Goal: Task Accomplishment & Management: Manage account settings

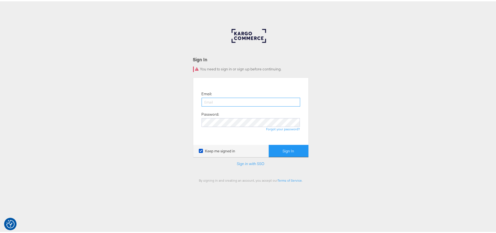
click at [211, 98] on input "email" at bounding box center [251, 100] width 99 height 9
type input "Sudheer.bheemunipalli@kargo.com"
click at [269, 143] on button "Sign In" at bounding box center [289, 149] width 40 height 12
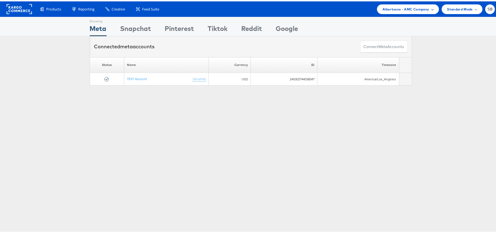
click at [404, 10] on span "Albertsons - AMC Company" at bounding box center [406, 8] width 47 height 6
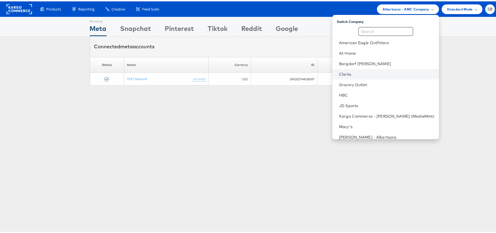
click at [370, 71] on link "Clarks" at bounding box center [387, 73] width 96 height 6
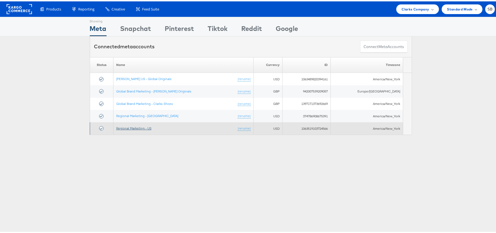
click at [149, 128] on link "Regional Marketing - US" at bounding box center [133, 127] width 35 height 4
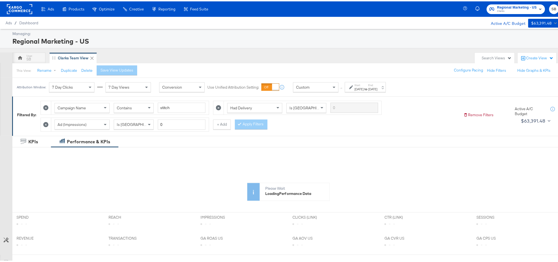
click at [377, 84] on div "Start: [DATE] to End: [DATE]" at bounding box center [366, 86] width 23 height 8
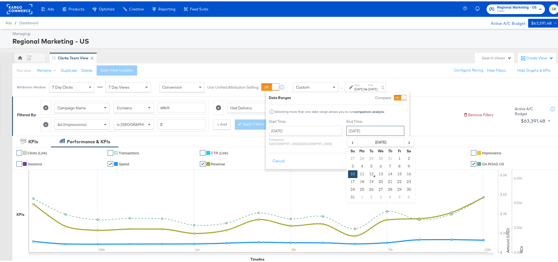
click at [363, 129] on input "[DATE]" at bounding box center [376, 129] width 58 height 10
click at [358, 171] on td "11" at bounding box center [362, 173] width 9 height 8
type input "August 11th 2025"
click at [396, 159] on button "Apply" at bounding box center [397, 160] width 17 height 10
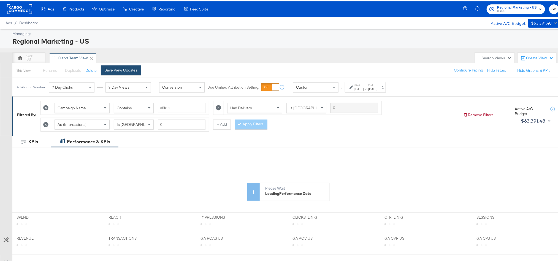
click at [123, 71] on div "Save View Updates" at bounding box center [121, 68] width 33 height 5
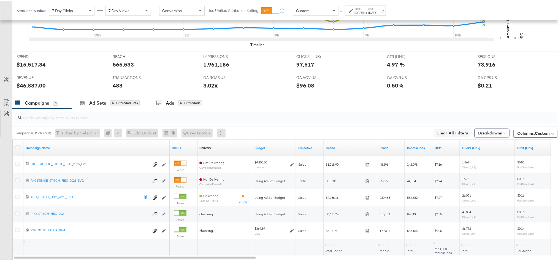
scroll to position [249, 0]
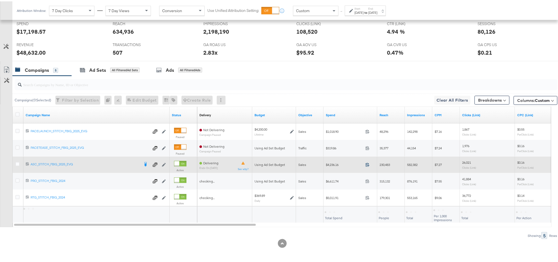
click at [367, 164] on icon at bounding box center [368, 163] width 4 height 4
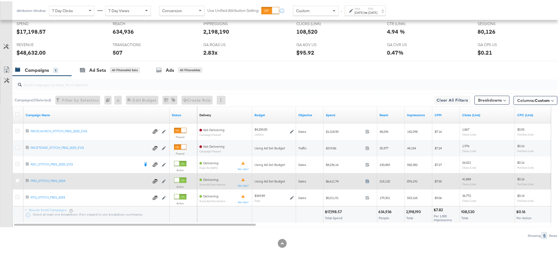
click at [368, 180] on icon at bounding box center [368, 179] width 4 height 4
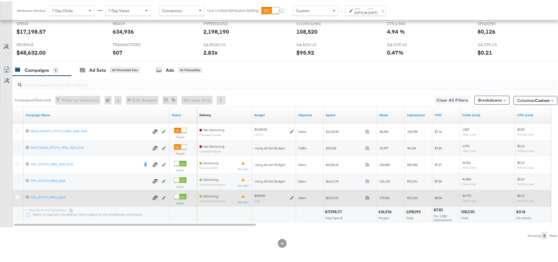
click at [368, 195] on icon at bounding box center [368, 196] width 4 height 4
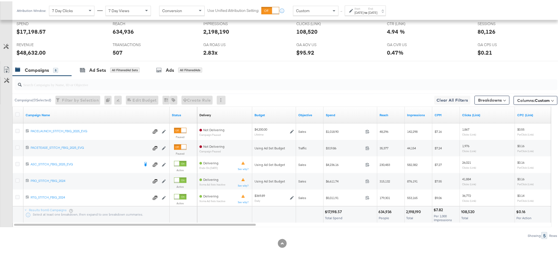
click at [34, 51] on div "$48,632.00" at bounding box center [31, 51] width 29 height 8
copy div "48,632.00"
click at [208, 51] on div "2.83x" at bounding box center [211, 51] width 14 height 8
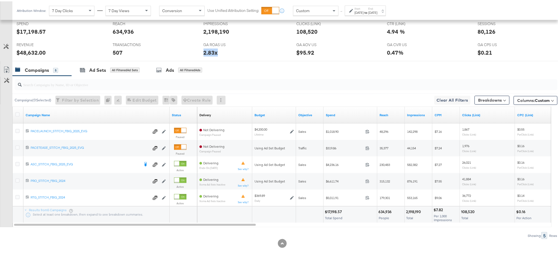
copy div "2.83x"
click at [479, 27] on div "80,126" at bounding box center [487, 30] width 18 height 8
copy div "80,126"
click at [350, 80] on input "search" at bounding box center [265, 81] width 486 height 11
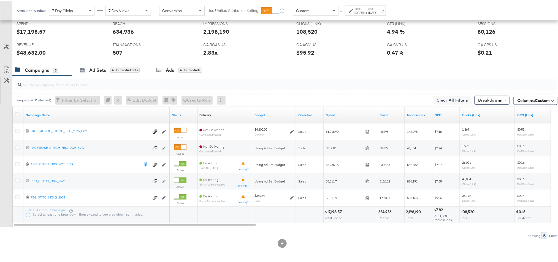
click at [386, 14] on div "Start: Jul 27th 2025 to End: Aug 11th 2025" at bounding box center [365, 9] width 41 height 10
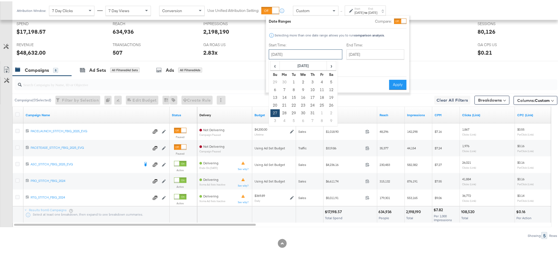
click at [307, 52] on input "July 27th 2025" at bounding box center [306, 53] width 74 height 10
click at [331, 118] on td "9" at bounding box center [331, 119] width 9 height 8
type input "August 9th 2025"
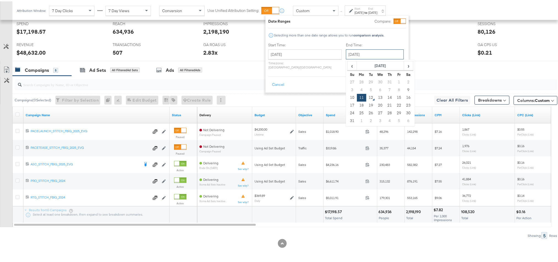
click at [360, 50] on input "August 11th 2025" at bounding box center [375, 53] width 58 height 10
click at [348, 96] on td "10" at bounding box center [352, 96] width 9 height 8
click at [346, 57] on input "August 10th 2025" at bounding box center [375, 53] width 58 height 10
click at [404, 89] on td "9" at bounding box center [408, 89] width 9 height 8
type input "August 9th 2025"
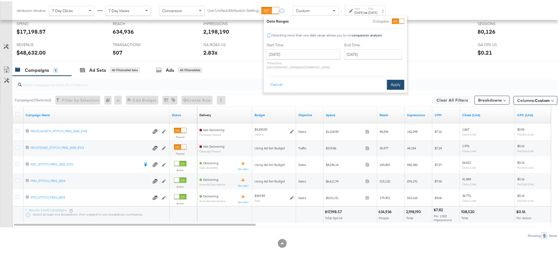
click at [396, 80] on button "Apply" at bounding box center [395, 83] width 17 height 10
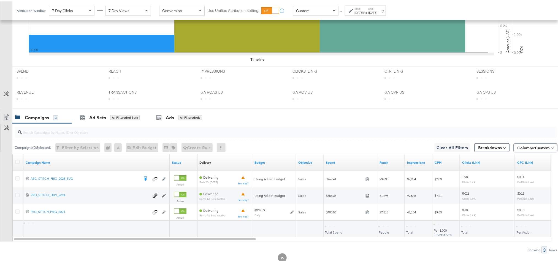
scroll to position [216, 0]
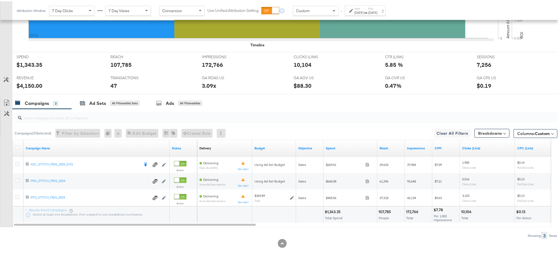
click at [378, 12] on div "Aug 9th 2025" at bounding box center [372, 11] width 9 height 4
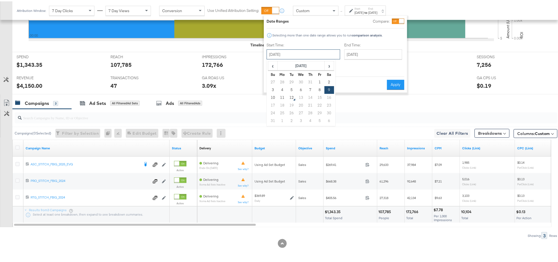
click at [301, 55] on input "August 9th 2025" at bounding box center [304, 53] width 74 height 10
click at [276, 96] on td "10" at bounding box center [272, 96] width 9 height 8
type input "August 10th 2025"
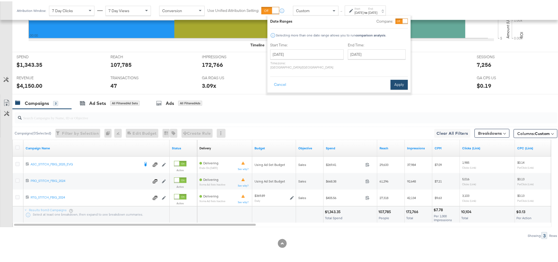
click at [394, 79] on button "Apply" at bounding box center [399, 83] width 17 height 10
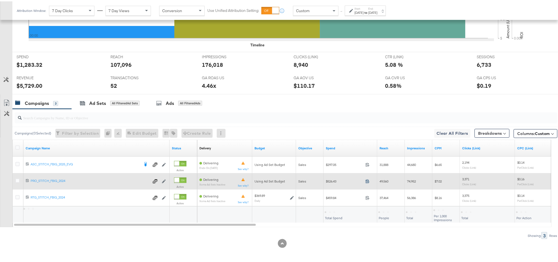
click at [367, 180] on icon at bounding box center [368, 179] width 4 height 4
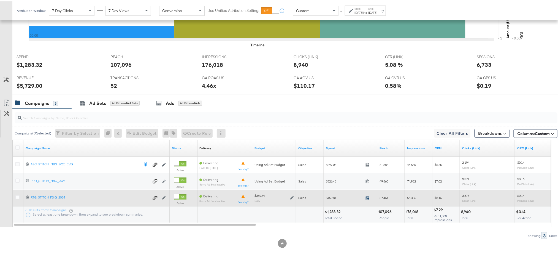
click at [367, 196] on icon at bounding box center [368, 196] width 4 height 4
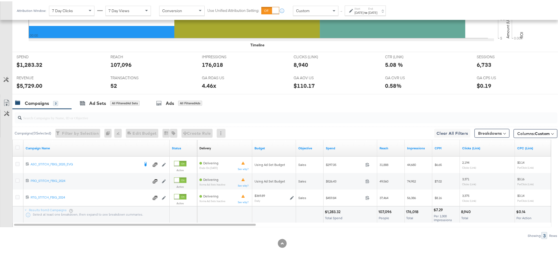
click at [332, 210] on div "$1,283.32" at bounding box center [333, 210] width 17 height 5
copy div "1,283.32"
click at [25, 83] on div "$5,729.00" at bounding box center [30, 84] width 26 height 8
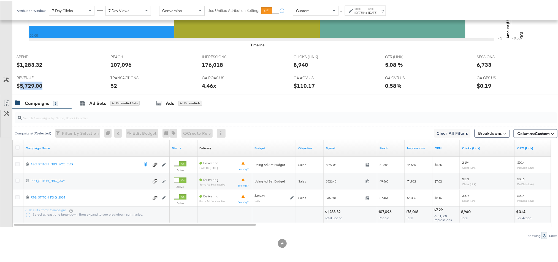
copy div "5,729.00"
click at [378, 11] on div "Aug 10th 2025" at bounding box center [372, 11] width 9 height 4
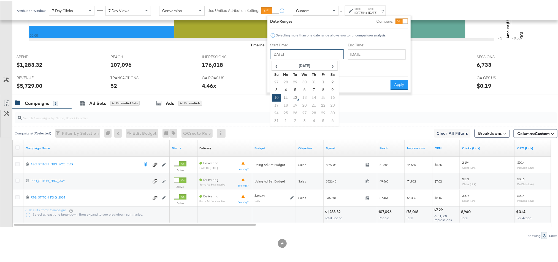
click at [300, 54] on input "August 10th 2025" at bounding box center [307, 53] width 74 height 10
click at [286, 97] on td "11" at bounding box center [285, 96] width 9 height 8
type input "August 11th 2025"
click at [397, 78] on button "Apply" at bounding box center [399, 83] width 17 height 10
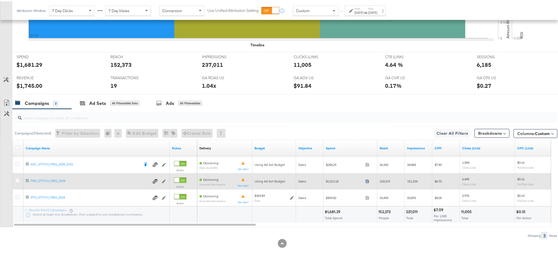
click at [369, 180] on icon at bounding box center [368, 179] width 4 height 4
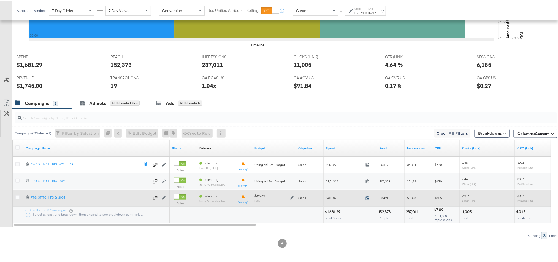
click at [370, 196] on icon at bounding box center [368, 196] width 4 height 4
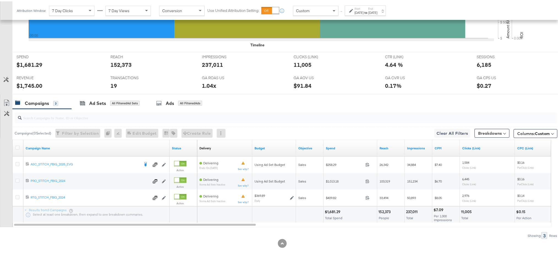
click at [334, 211] on div "$1,681.29" at bounding box center [333, 210] width 17 height 5
copy div "1,681.29"
click at [28, 84] on div "$1,745.00" at bounding box center [30, 84] width 26 height 8
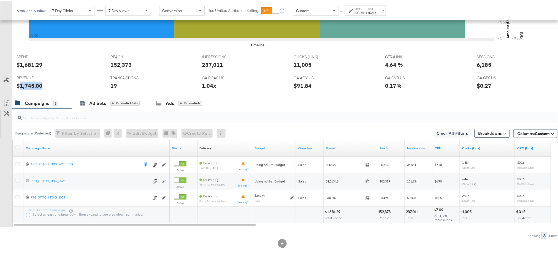
copy div "1,745.00"
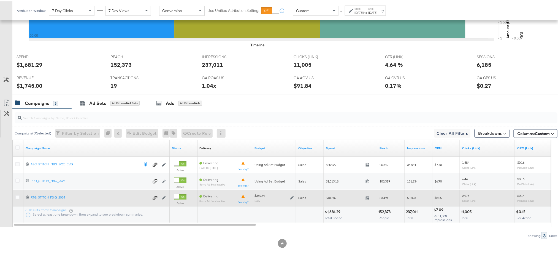
click at [293, 198] on icon at bounding box center [292, 196] width 4 height 4
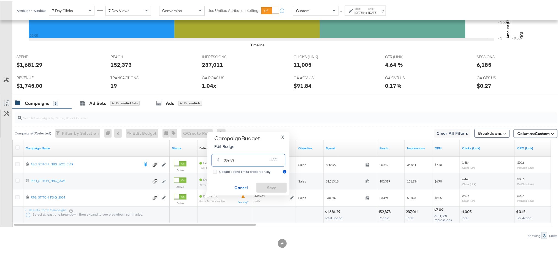
click at [257, 157] on input "369.89" at bounding box center [246, 156] width 44 height 12
paste input "$233.1"
type input "233.19"
click at [267, 188] on span "Save" at bounding box center [272, 186] width 26 height 7
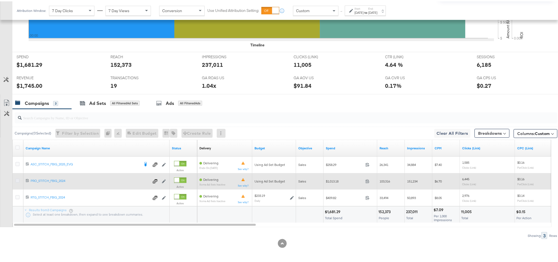
click at [17, 179] on icon at bounding box center [17, 179] width 4 height 4
click at [0, 0] on input "checkbox" at bounding box center [0, 0] width 0 height 0
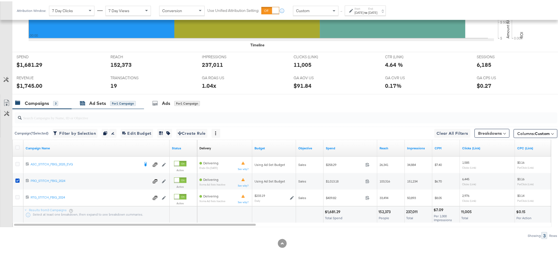
click at [92, 104] on div "Ad Sets" at bounding box center [97, 102] width 17 height 6
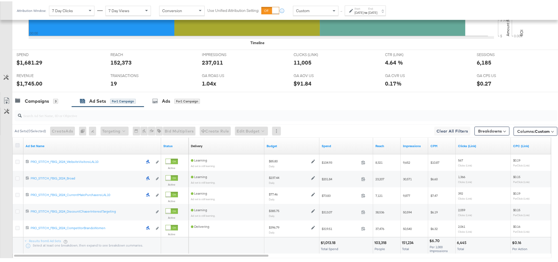
click at [17, 146] on icon at bounding box center [17, 144] width 4 height 4
click at [0, 0] on input "checkbox" at bounding box center [0, 0] width 0 height 0
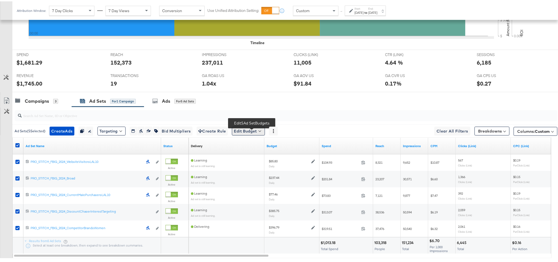
click at [257, 133] on button "Edit Budget" at bounding box center [248, 129] width 33 height 9
click at [255, 146] on span "Edit Ad Set Budget" at bounding box center [250, 143] width 31 height 7
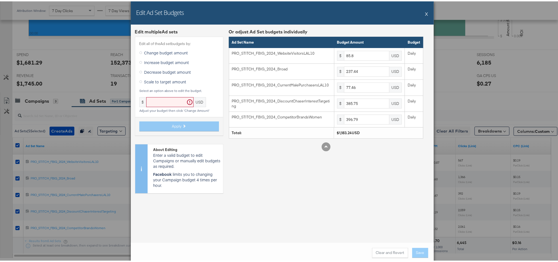
click at [166, 81] on span "Scale to target amount" at bounding box center [165, 80] width 42 height 6
click at [0, 0] on input "Scale to target amount" at bounding box center [0, 0] width 0 height 0
click at [161, 97] on input "text" at bounding box center [169, 101] width 47 height 10
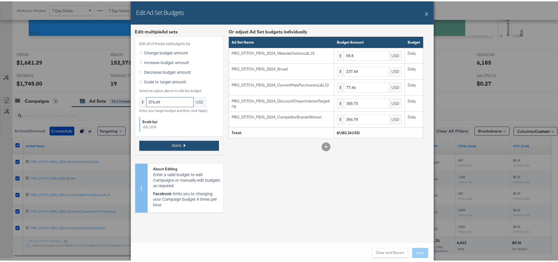
type input "376.69"
click at [174, 147] on button "Apply" at bounding box center [179, 144] width 80 height 10
type input "27.31"
type input "75.59"
type input "24.65"
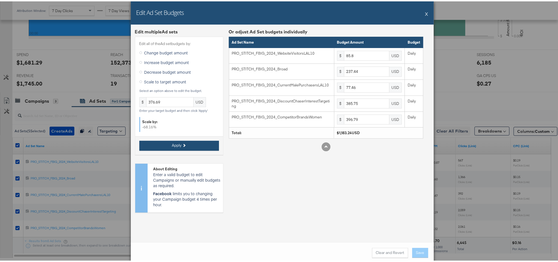
type input "122.8"
type input "126.31"
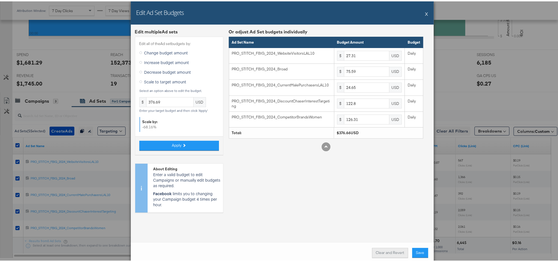
click at [381, 252] on button "Clear and Revert" at bounding box center [390, 251] width 36 height 10
type input "85.8"
type input "237.44"
type input "77.46"
type input "385.75"
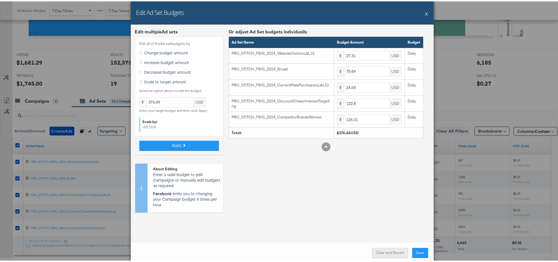
type input "396.79"
click at [169, 103] on input "376.69" at bounding box center [169, 101] width 47 height 10
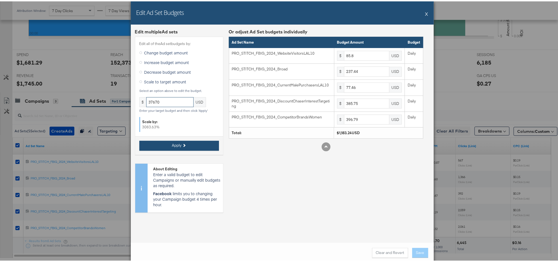
type input "37670"
click at [165, 141] on button "Apply" at bounding box center [179, 144] width 80 height 10
type input "2731.55"
type input "7559.21"
type input "2466.04"
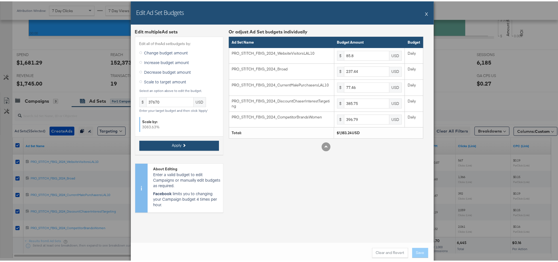
type input "12280.85"
type input "12632.33"
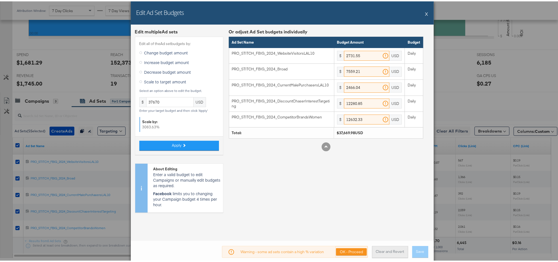
click at [375, 250] on button "Clear and Revert" at bounding box center [390, 250] width 36 height 12
type input "85.8"
type input "237.44"
type input "77.46"
type input "385.75"
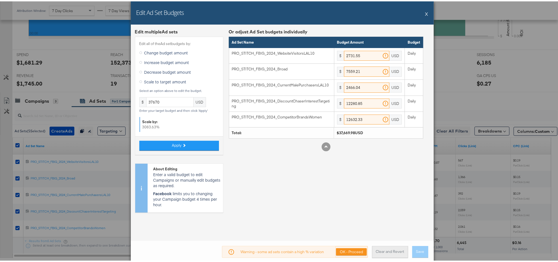
type input "396.79"
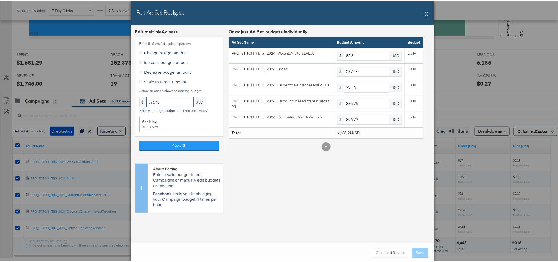
click at [169, 103] on input "37670" at bounding box center [169, 101] width 47 height 10
type input "376.70"
click at [185, 142] on button "Apply" at bounding box center [179, 144] width 80 height 10
type input "27.31"
type input "75.59"
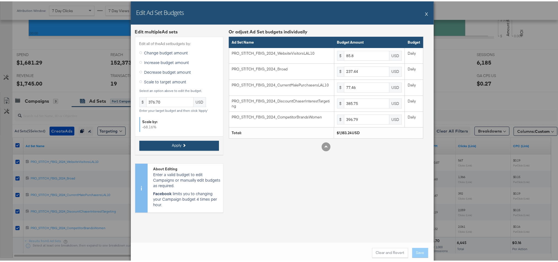
type input "24.66"
type input "122.8"
type input "126.32"
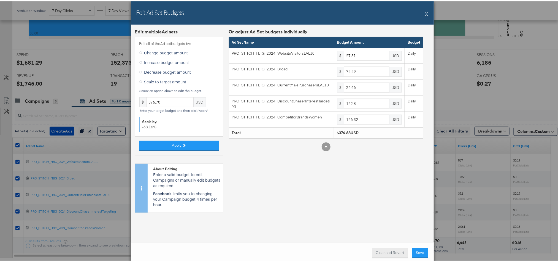
click at [382, 252] on button "Clear and Revert" at bounding box center [390, 251] width 36 height 10
type input "85.8"
type input "237.44"
type input "77.46"
type input "385.75"
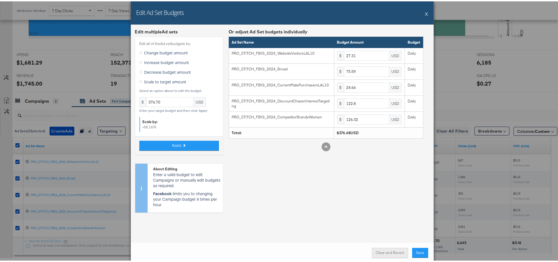
type input "396.79"
click at [159, 103] on input "376.70" at bounding box center [169, 101] width 47 height 10
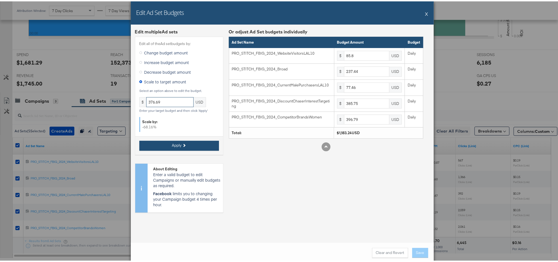
type input "376.69"
click at [178, 142] on span "Apply" at bounding box center [177, 143] width 10 height 5
type input "27.31"
type input "75.59"
type input "24.65"
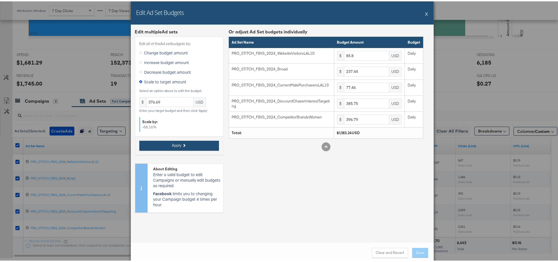
type input "122.8"
type input "126.31"
click at [420, 250] on button "Save" at bounding box center [421, 251] width 16 height 10
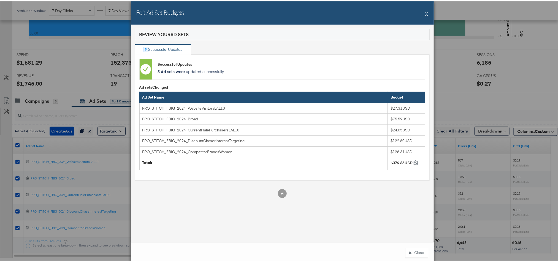
click at [420, 250] on button "Close" at bounding box center [416, 251] width 23 height 10
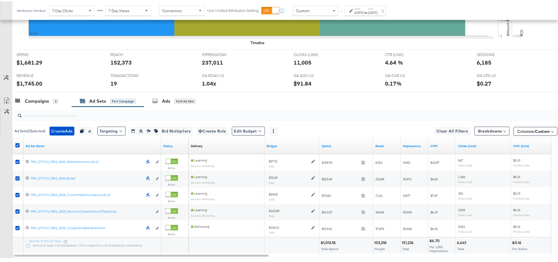
scroll to position [0, 0]
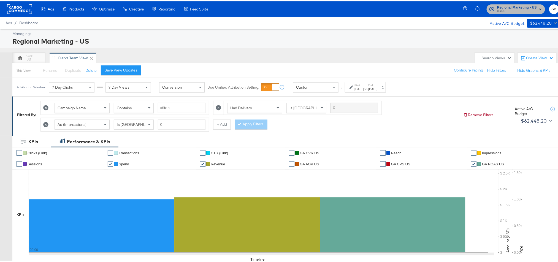
click at [527, 5] on span "Regional Marketing - US" at bounding box center [517, 6] width 40 height 6
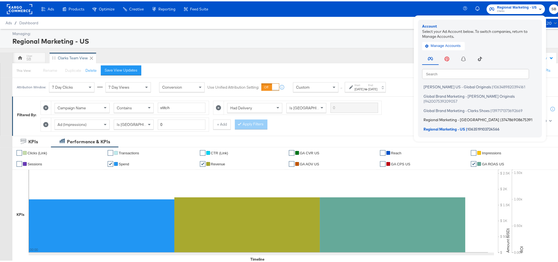
click at [443, 116] on span "Regional Marketing - CA" at bounding box center [462, 118] width 76 height 4
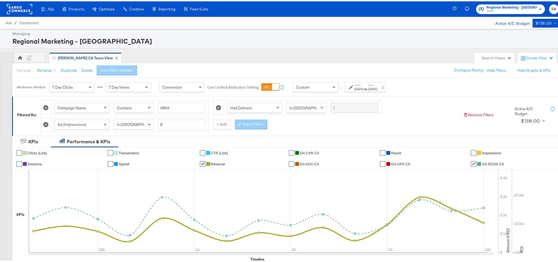
click at [378, 89] on div "Aug 10th 2025" at bounding box center [372, 87] width 9 height 4
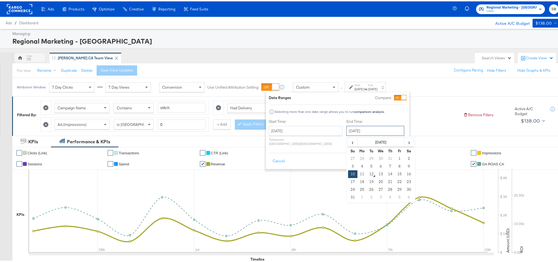
click at [351, 129] on input "August 10th 2025" at bounding box center [376, 129] width 58 height 10
click at [358, 174] on td "11" at bounding box center [362, 173] width 9 height 8
type input "August 11th 2025"
click at [401, 155] on button "Apply" at bounding box center [397, 160] width 17 height 10
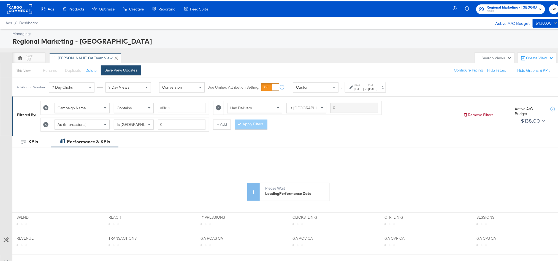
click at [131, 67] on div "Save View Updates" at bounding box center [121, 68] width 33 height 5
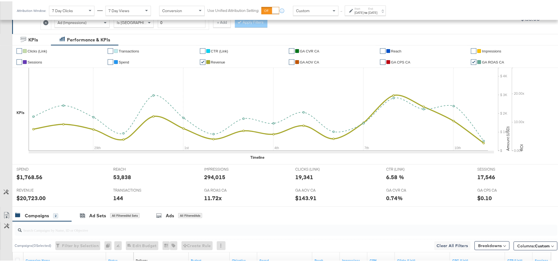
scroll to position [200, 0]
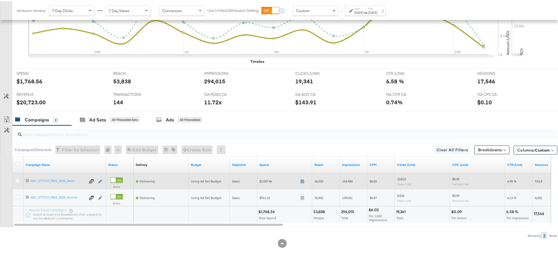
click at [302, 179] on icon at bounding box center [303, 179] width 4 height 4
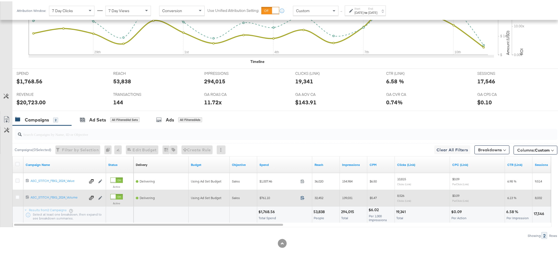
click at [303, 197] on icon at bounding box center [303, 196] width 4 height 4
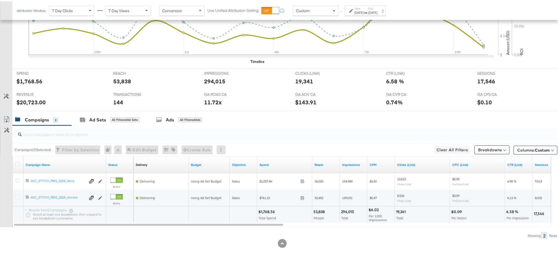
click at [31, 101] on div "$20,723.00" at bounding box center [31, 101] width 29 height 8
copy div "20,723.00"
click at [212, 99] on div "11.72x" at bounding box center [213, 101] width 18 height 8
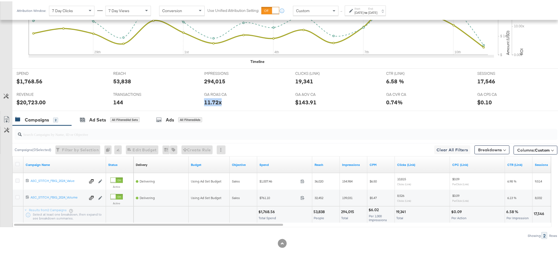
copy div "11.72x"
click at [480, 80] on div "17,546" at bounding box center [487, 80] width 18 height 8
copy div "17,546"
click at [378, 9] on div "Aug 11th 2025" at bounding box center [372, 11] width 9 height 4
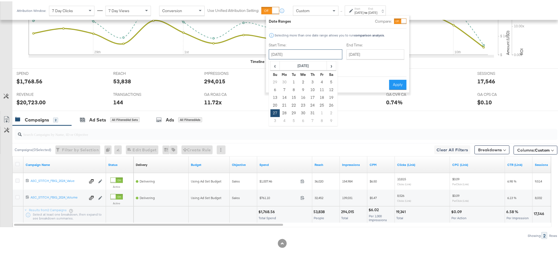
click at [304, 53] on input "July 27th 2025" at bounding box center [306, 53] width 74 height 10
click at [314, 90] on td "10" at bounding box center [312, 89] width 9 height 8
type input "July 10th 2025"
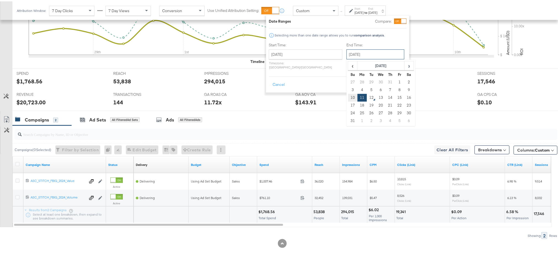
drag, startPoint x: 362, startPoint y: 55, endPoint x: 337, endPoint y: 96, distance: 47.9
click at [347, 58] on div "August 11th 2025 ‹ August 2025 › Su Mo Tu We Th Fr Sa 27 28 29 30 31 1 2 3 4 5 …" at bounding box center [376, 53] width 58 height 10
click at [348, 96] on td "10" at bounding box center [352, 96] width 9 height 8
type input "August 10th 2025"
click at [393, 81] on button "Apply" at bounding box center [397, 83] width 17 height 10
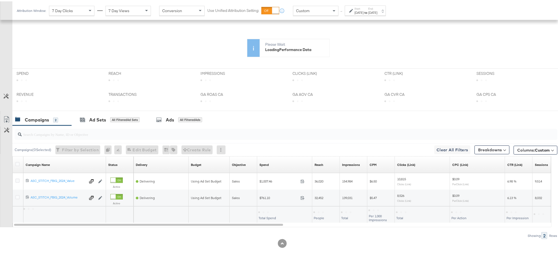
scroll to position [146, 0]
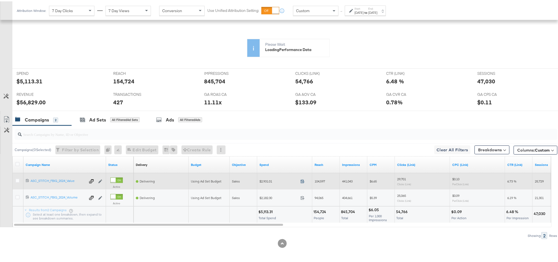
click at [303, 180] on icon at bounding box center [303, 179] width 4 height 4
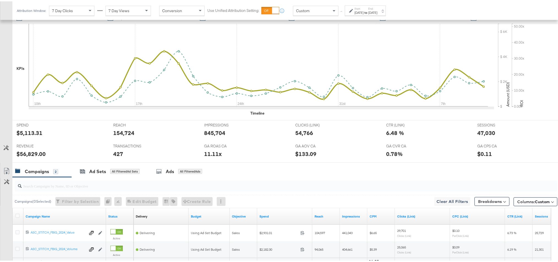
click at [378, 13] on div "Aug 10th 2025" at bounding box center [372, 11] width 9 height 4
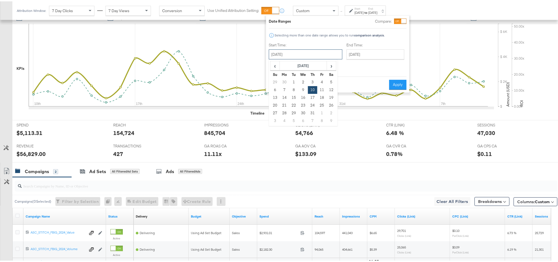
click at [327, 51] on input "July 10th 2025" at bounding box center [306, 53] width 74 height 10
click at [330, 65] on span "›" at bounding box center [331, 64] width 9 height 8
click at [274, 96] on td "10" at bounding box center [275, 96] width 9 height 8
type input "August 10th 2025"
click at [400, 79] on button "Apply" at bounding box center [399, 83] width 17 height 10
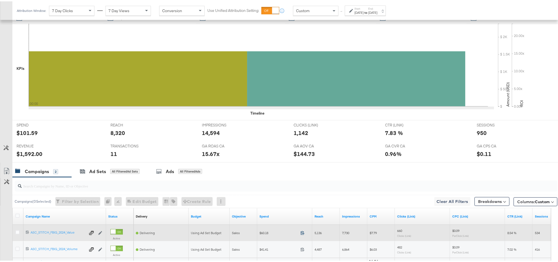
click at [303, 232] on icon at bounding box center [303, 231] width 4 height 4
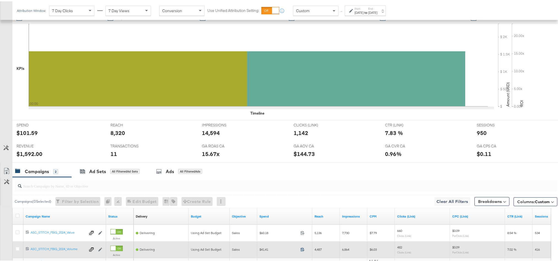
click at [303, 249] on icon at bounding box center [303, 248] width 4 height 4
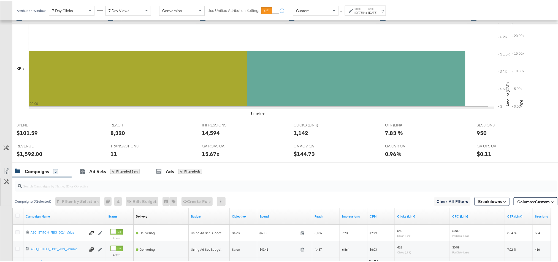
scroll to position [188, 0]
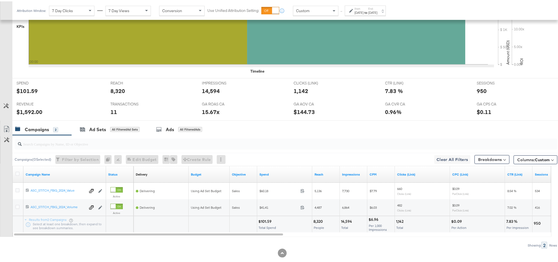
click at [264, 222] on div "$101.59" at bounding box center [265, 219] width 15 height 5
copy div "101.59"
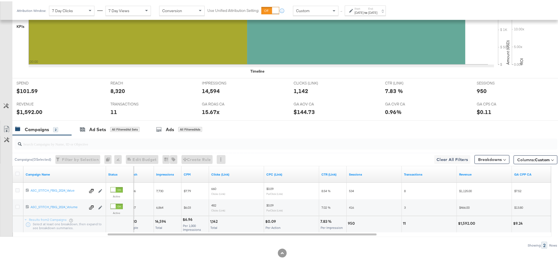
click at [464, 224] on div "$1,592.00" at bounding box center [467, 221] width 19 height 5
copy div "1,592.00"
click at [378, 9] on div "Aug 10th 2025" at bounding box center [372, 11] width 9 height 4
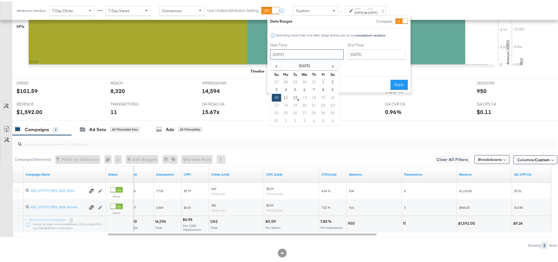
click at [305, 50] on input "August 10th 2025" at bounding box center [307, 53] width 74 height 10
click at [287, 94] on td "11" at bounding box center [285, 96] width 9 height 8
type input "August 11th 2025"
click at [395, 79] on button "Apply" at bounding box center [399, 83] width 17 height 10
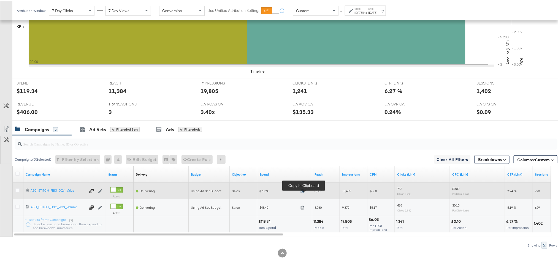
click at [303, 191] on icon at bounding box center [303, 189] width 4 height 4
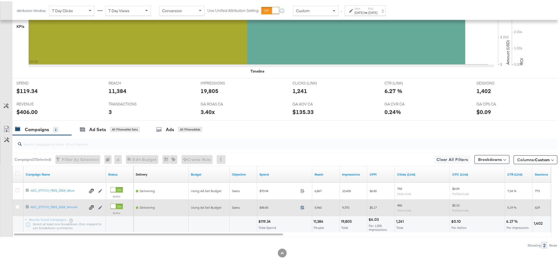
click at [305, 208] on icon at bounding box center [303, 206] width 4 height 4
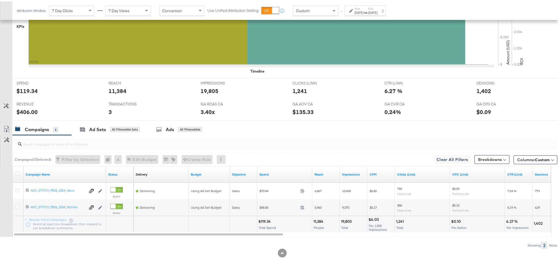
click at [265, 222] on div "$119.34" at bounding box center [265, 219] width 14 height 5
copy div "119.34"
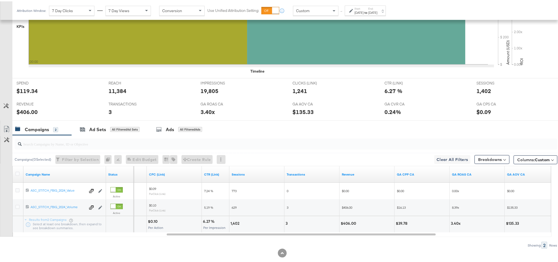
click at [344, 224] on div "$406.00" at bounding box center [349, 221] width 17 height 5
copy div "406.00"
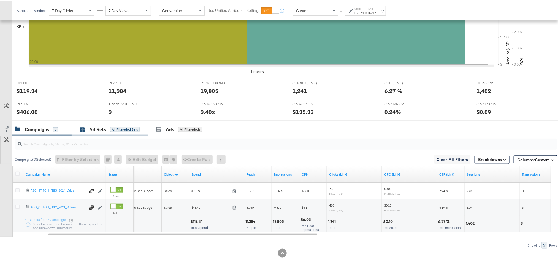
click at [102, 129] on div "Ad Sets" at bounding box center [97, 128] width 17 height 6
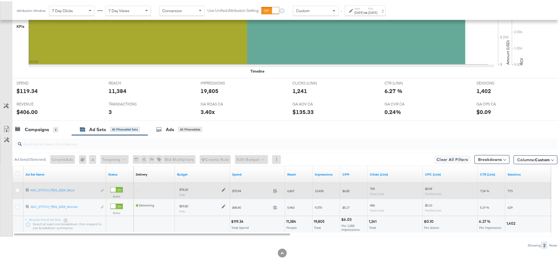
click at [223, 190] on icon at bounding box center [224, 188] width 4 height 4
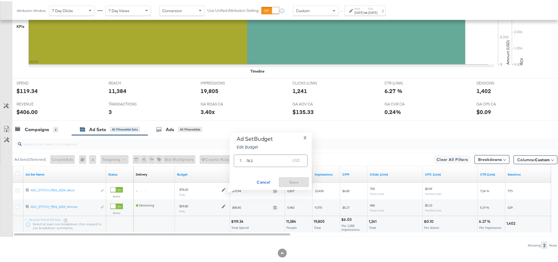
click at [261, 159] on input "78.2" at bounding box center [268, 157] width 44 height 12
paste input "$52.70"
type input "52.70"
click at [284, 182] on span "Save" at bounding box center [294, 180] width 26 height 7
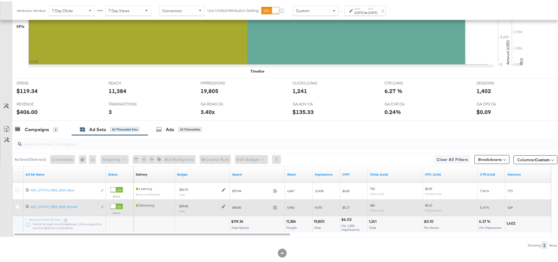
click at [223, 207] on icon at bounding box center [224, 205] width 4 height 4
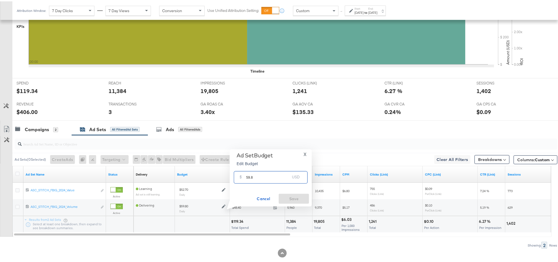
click at [256, 178] on input "59.8" at bounding box center [268, 174] width 44 height 12
paste input "$40.30"
type input "40.30"
click at [286, 198] on span "Save" at bounding box center [294, 197] width 26 height 7
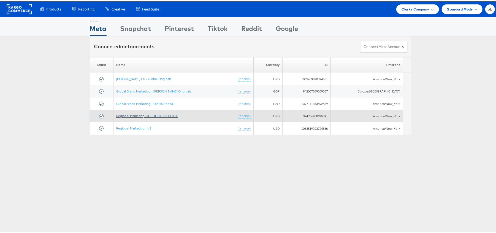
click at [138, 116] on link "Regional Marketing - CA" at bounding box center [147, 114] width 62 height 4
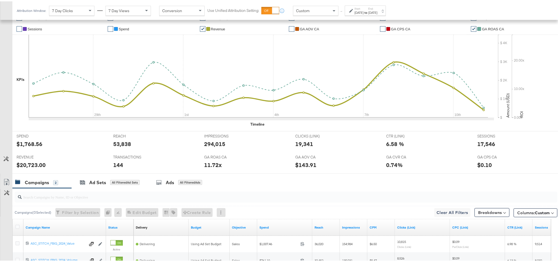
scroll to position [200, 0]
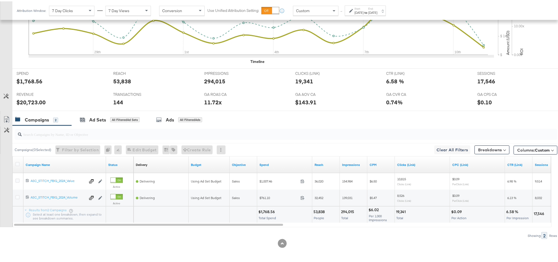
click at [378, 7] on label "End:" at bounding box center [372, 8] width 9 height 4
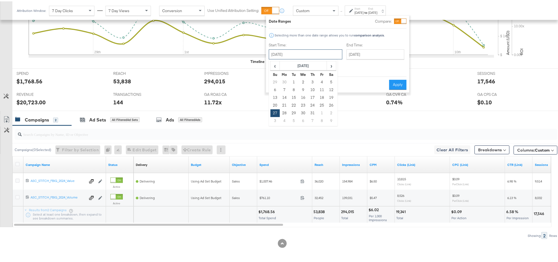
click at [303, 52] on input "July 27th 2025" at bounding box center [306, 53] width 74 height 10
click at [328, 64] on span "›" at bounding box center [331, 64] width 9 height 8
click at [281, 98] on td "11" at bounding box center [284, 96] width 9 height 8
type input "August 11th 2025"
click at [399, 83] on button "Apply" at bounding box center [399, 83] width 17 height 10
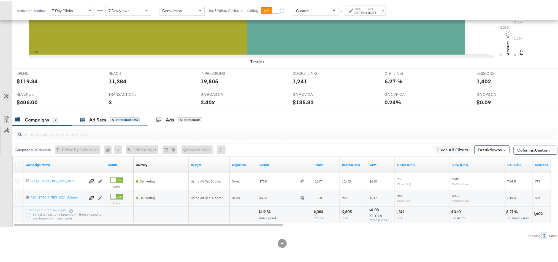
click at [107, 117] on div "Ad Sets All Filtered Ad Sets" at bounding box center [110, 118] width 60 height 6
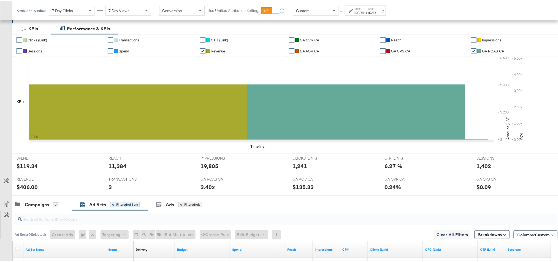
scroll to position [0, 0]
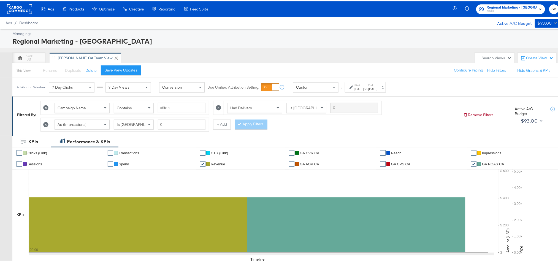
click at [26, 6] on rect at bounding box center [19, 8] width 25 height 10
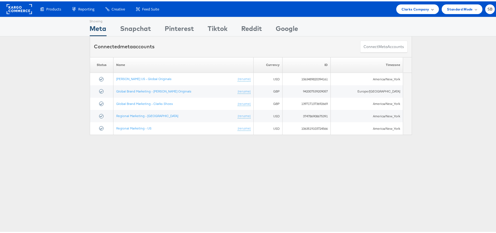
click at [410, 4] on div "Clarks Company" at bounding box center [418, 8] width 43 height 10
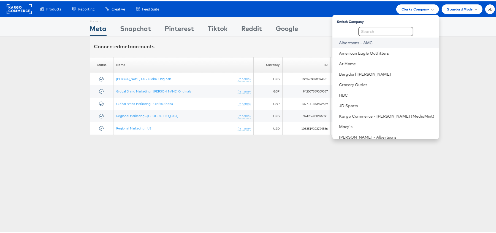
click at [370, 41] on link "Albertsons - AMC" at bounding box center [387, 42] width 96 height 6
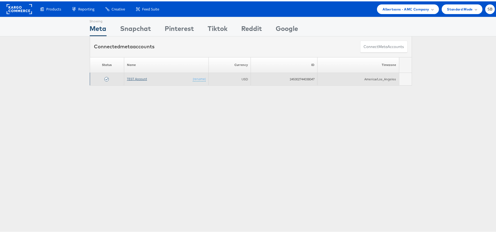
click at [138, 79] on link "TEST Account" at bounding box center [137, 77] width 20 height 4
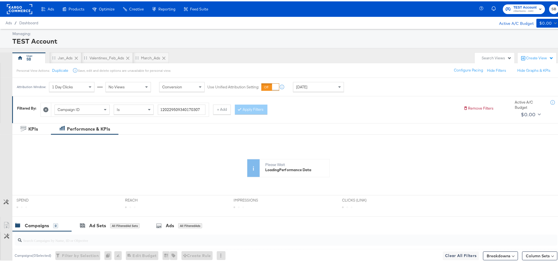
click at [12, 9] on rect at bounding box center [19, 8] width 25 height 10
